Goal: Task Accomplishment & Management: Complete application form

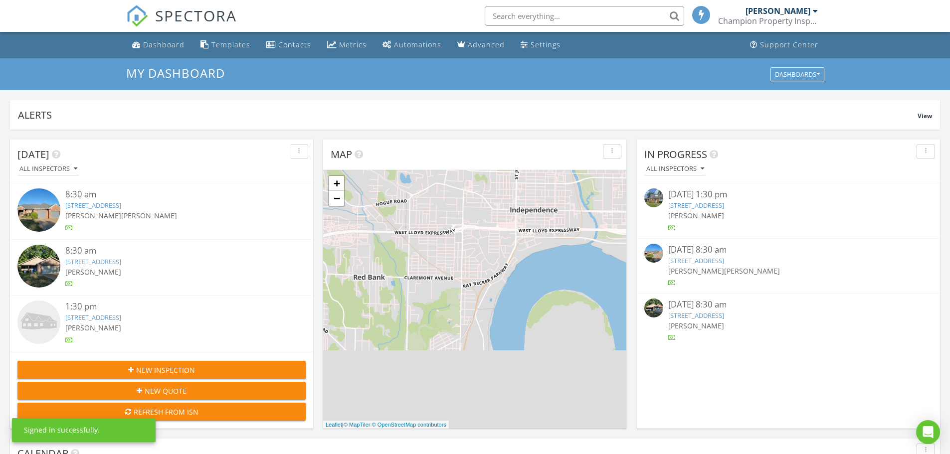
scroll to position [5, 5]
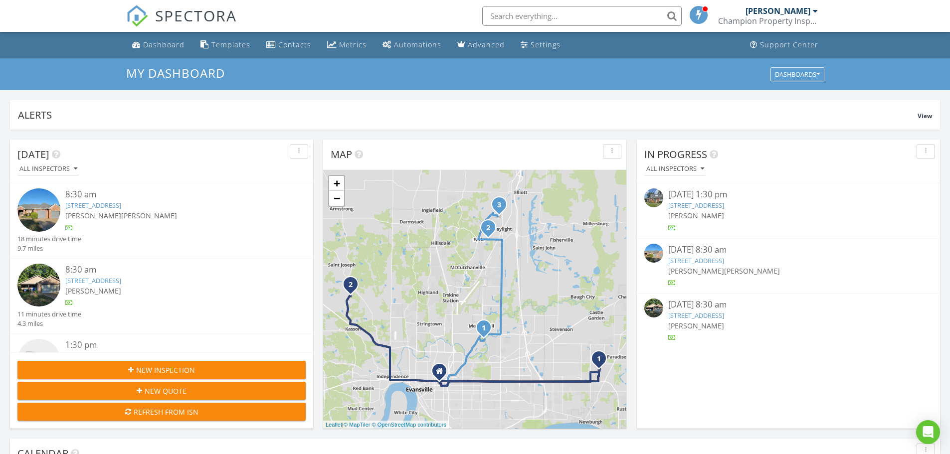
click at [711, 314] on link "3408 Fox Ct, Evansville, IN 47711" at bounding box center [696, 315] width 56 height 9
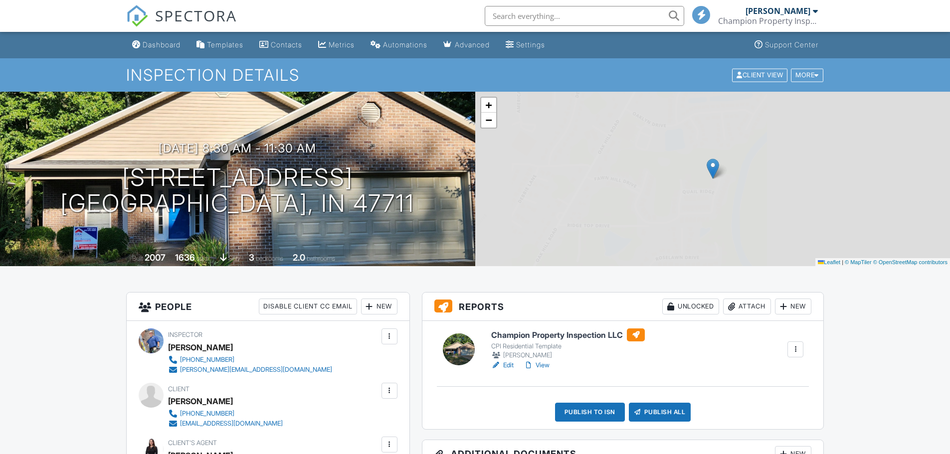
click at [803, 308] on div "New" at bounding box center [793, 307] width 36 height 16
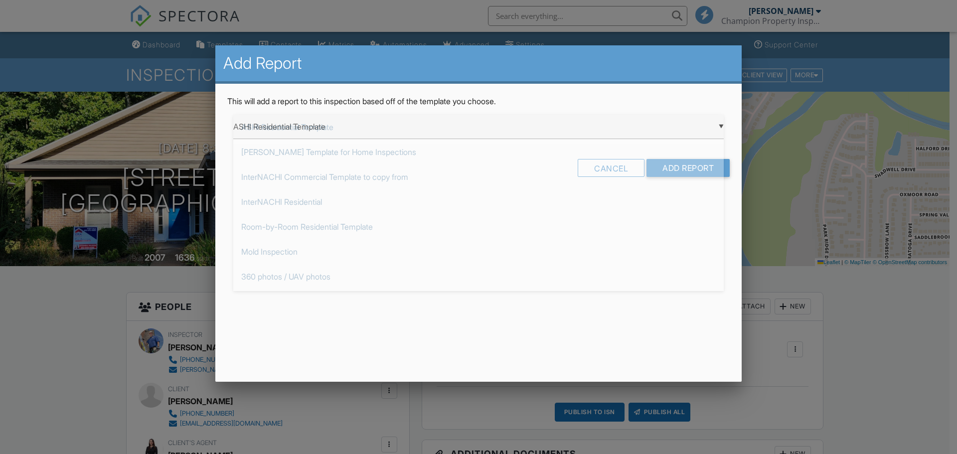
click at [407, 131] on div "▼ ASHI Residential Template ASHI Residential Template Ben Gromicko's Template f…" at bounding box center [478, 127] width 491 height 24
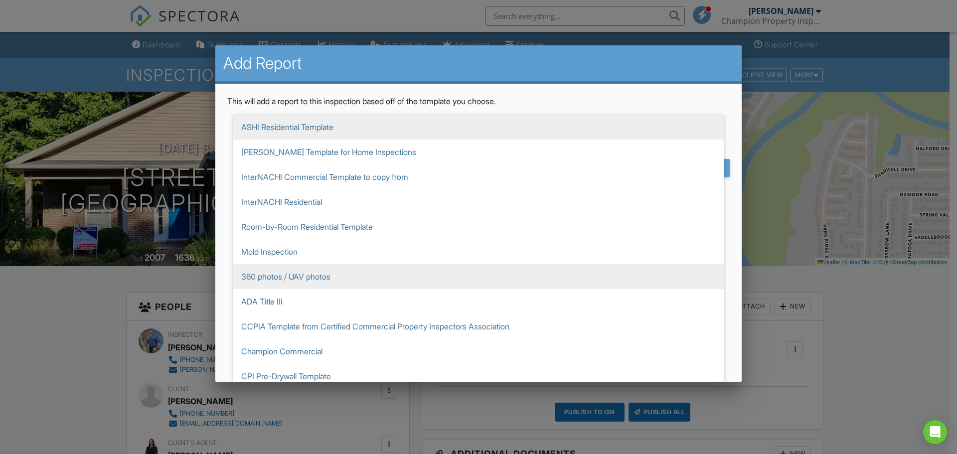
click at [268, 278] on span "360 photos / UAV photos" at bounding box center [478, 276] width 491 height 25
type input "360 photos / UAV photos"
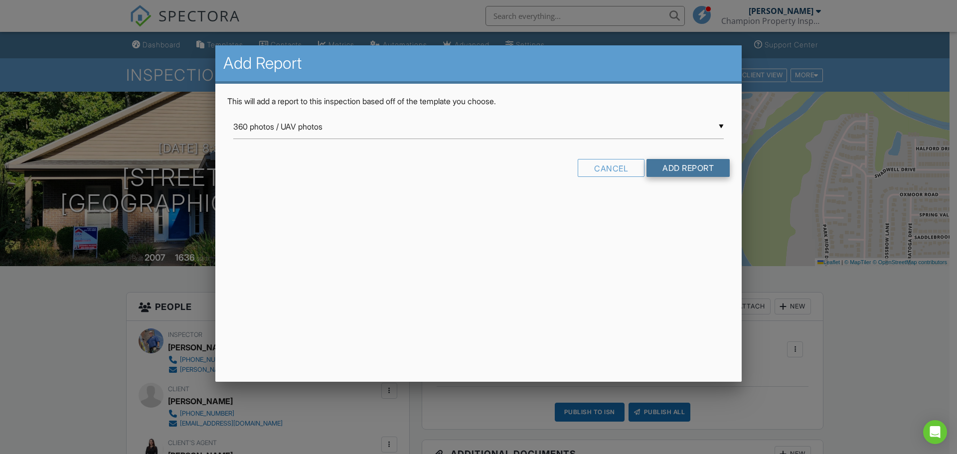
click at [682, 171] on input "Add Report" at bounding box center [688, 168] width 83 height 18
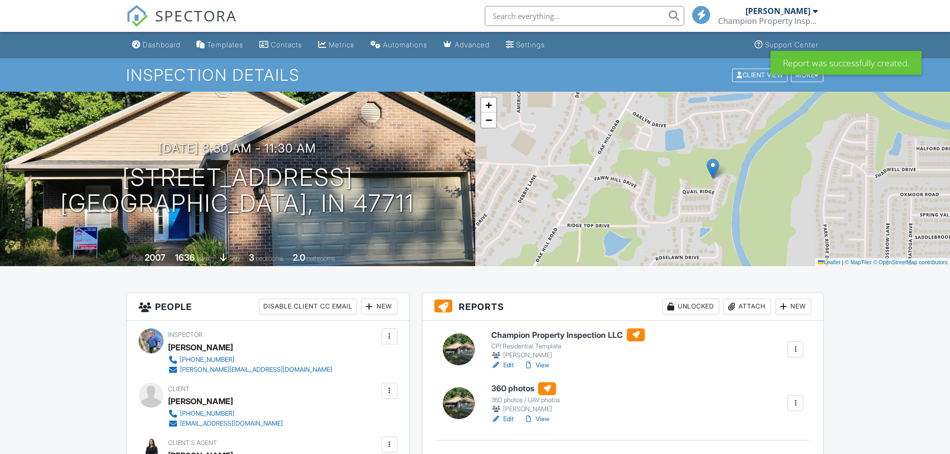
click at [798, 310] on div "New" at bounding box center [793, 307] width 36 height 16
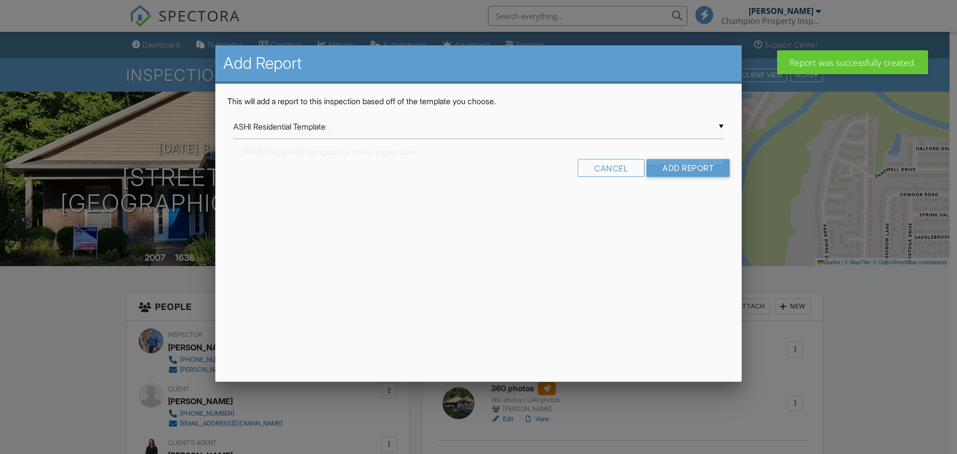
click at [307, 127] on div "▼ ASHI Residential Template ASHI Residential Template Ben Gromicko's Template f…" at bounding box center [478, 127] width 491 height 24
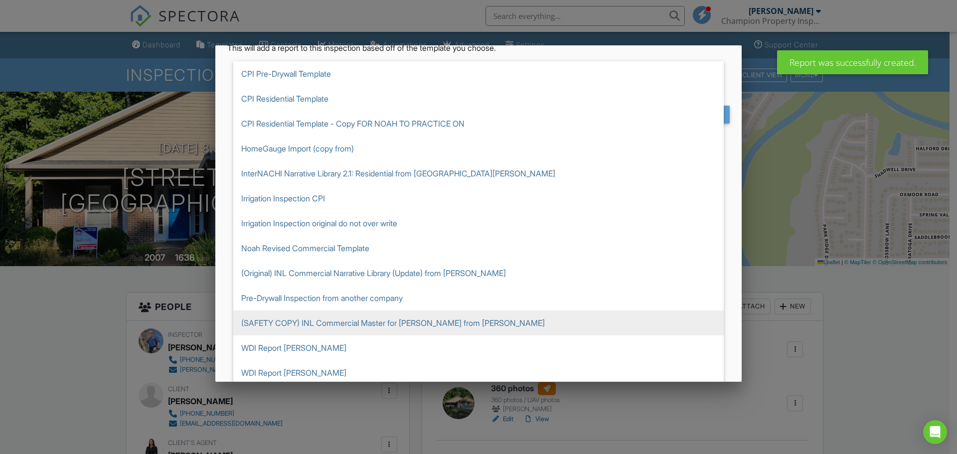
scroll to position [57, 0]
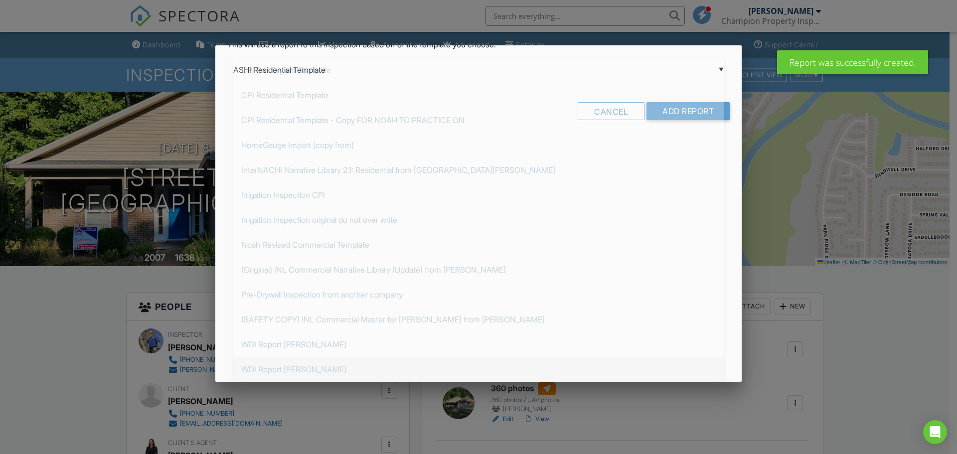
click at [292, 370] on span "WDI Report [PERSON_NAME]" at bounding box center [478, 369] width 491 height 25
type input "WDI Report [PERSON_NAME]"
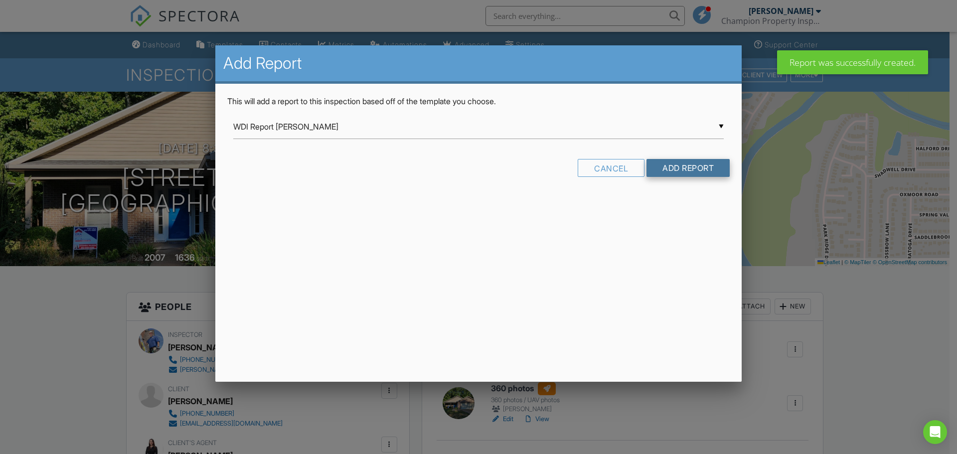
click at [672, 172] on input "Add Report" at bounding box center [688, 168] width 83 height 18
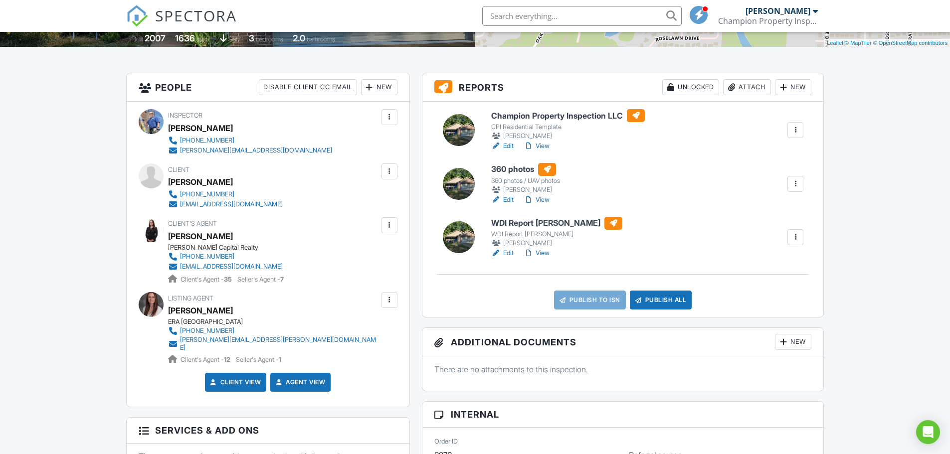
scroll to position [249, 0]
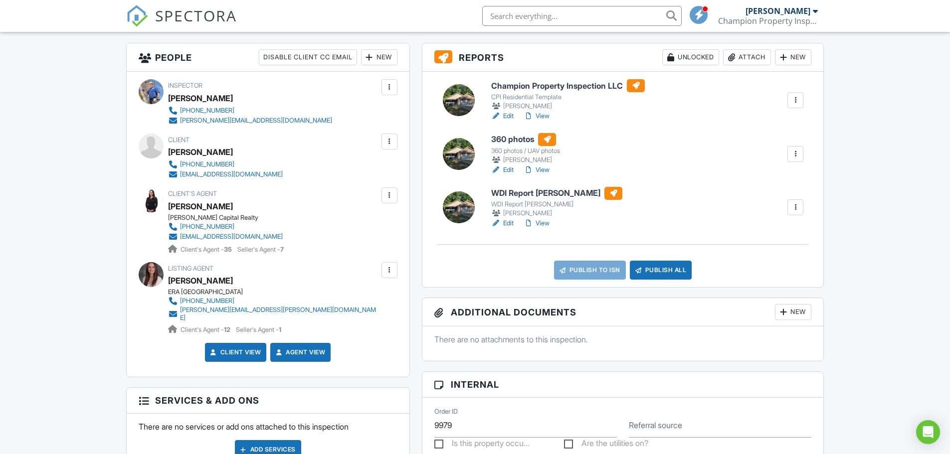
click at [506, 119] on link "Edit" at bounding box center [502, 116] width 22 height 10
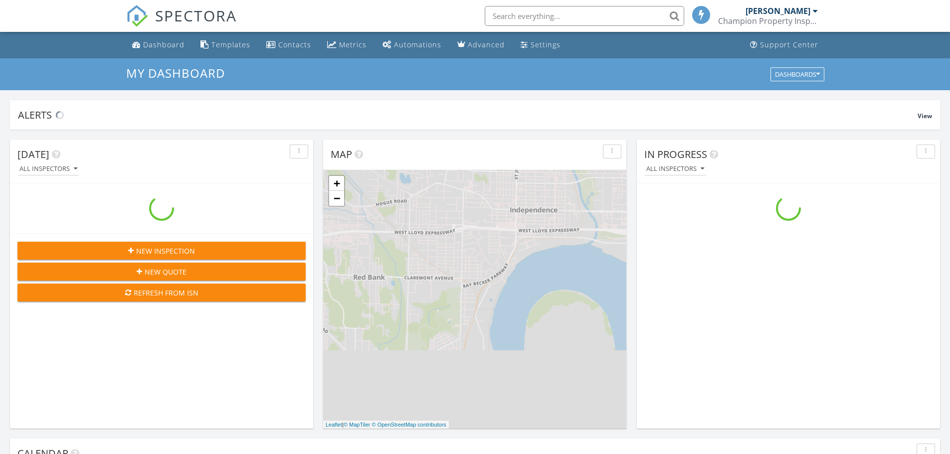
scroll to position [923, 965]
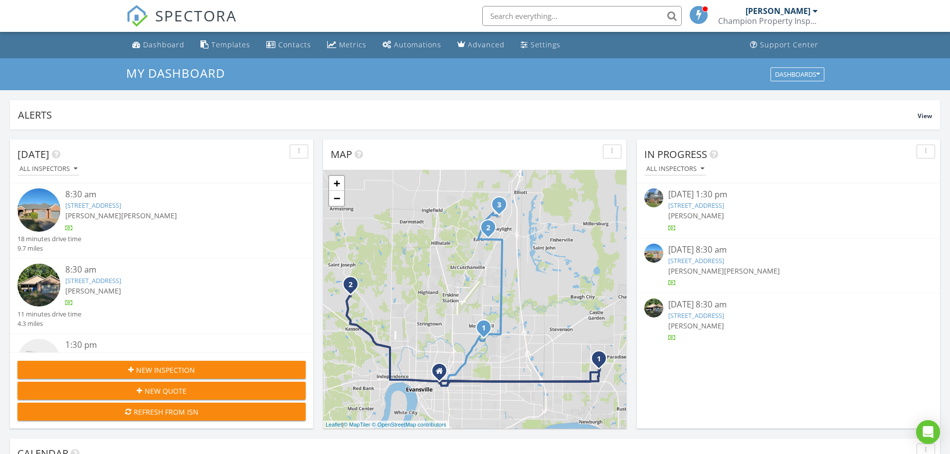
click at [693, 318] on link "3408 Fox Ct, Evansville, IN 47711" at bounding box center [696, 315] width 56 height 9
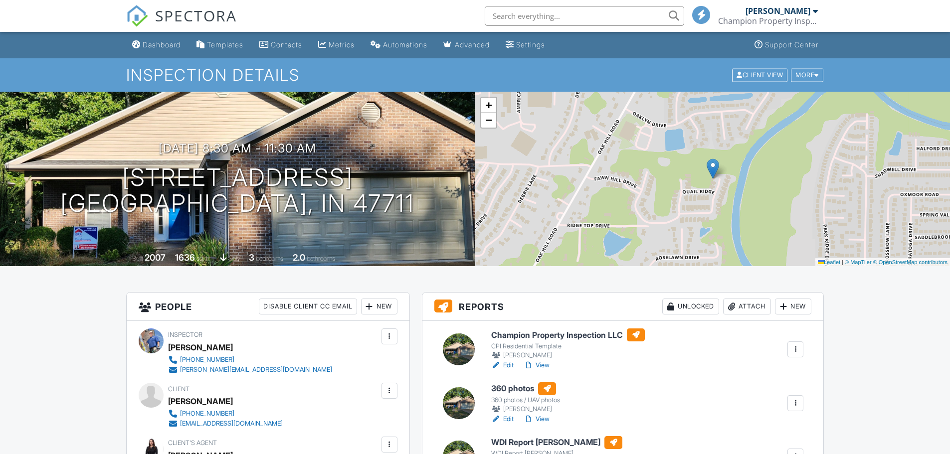
click at [792, 353] on div at bounding box center [795, 350] width 10 height 10
click at [545, 364] on link "View" at bounding box center [536, 365] width 26 height 10
